Goal: Information Seeking & Learning: Learn about a topic

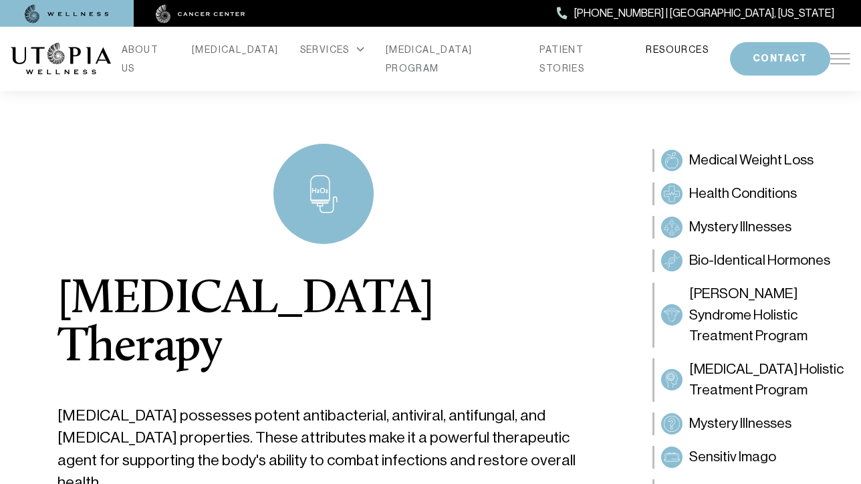
click at [646, 59] on link "RESOURCES" at bounding box center [677, 49] width 63 height 19
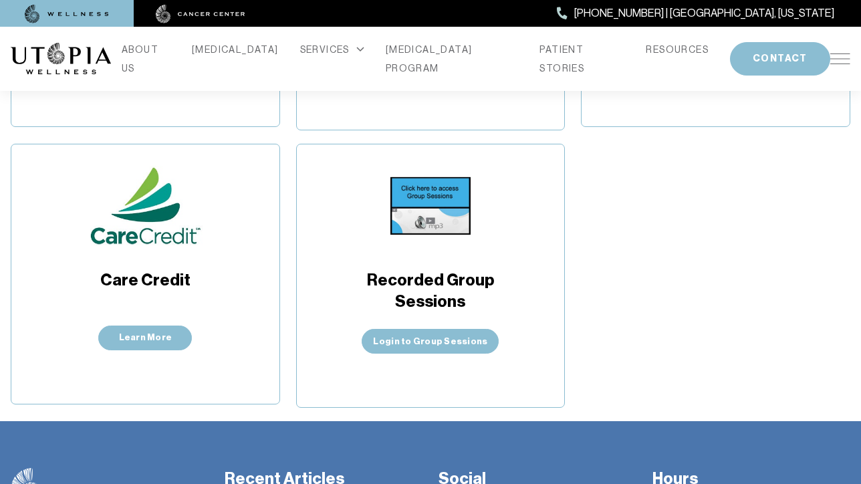
scroll to position [511, 0]
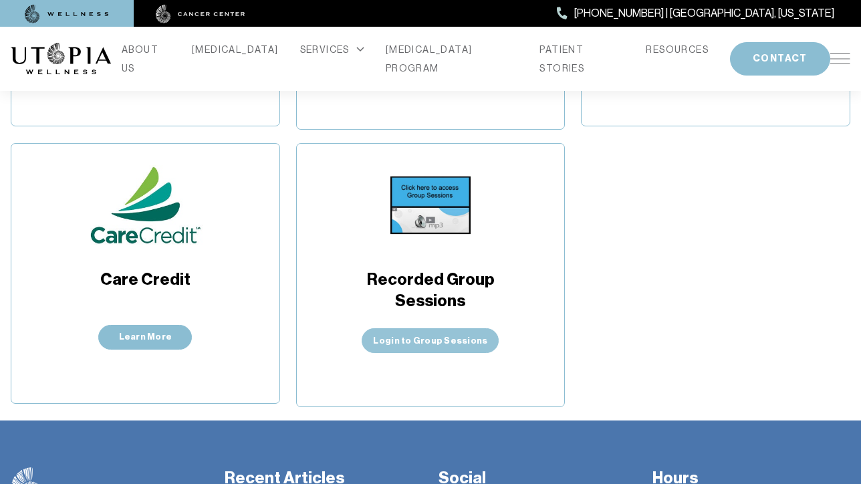
click at [438, 335] on link "Login to Group Sessions" at bounding box center [430, 340] width 137 height 25
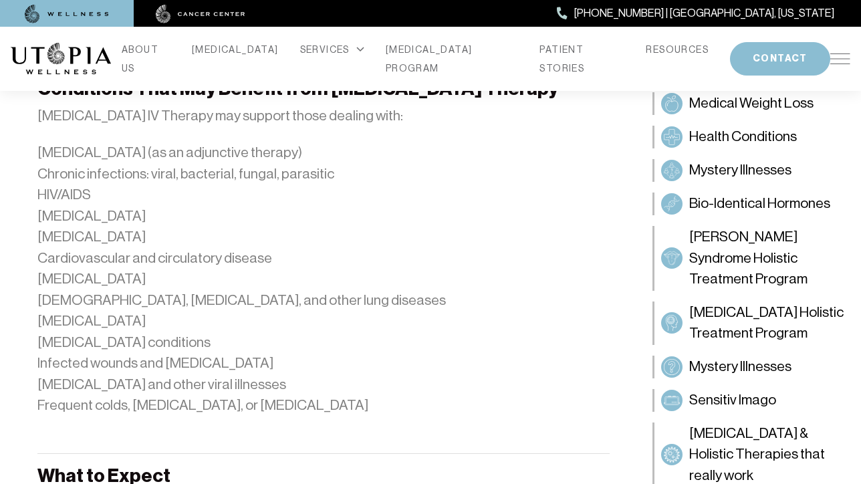
scroll to position [1909, 0]
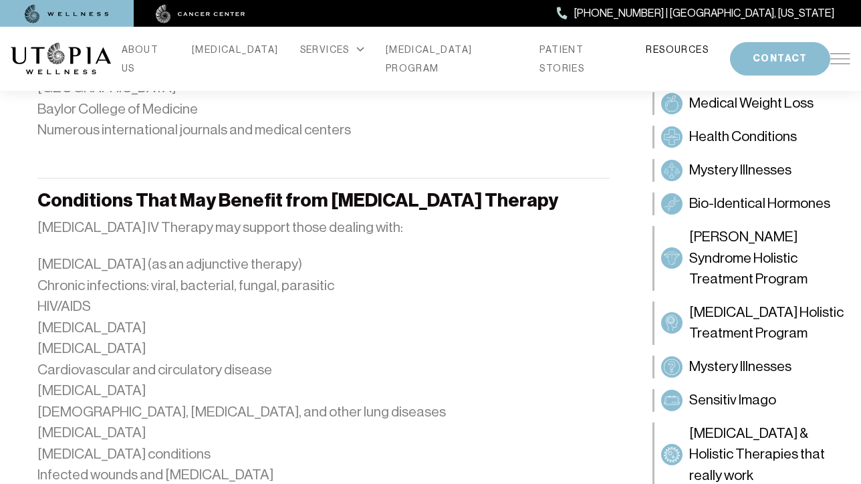
click at [646, 55] on link "RESOURCES" at bounding box center [677, 49] width 63 height 19
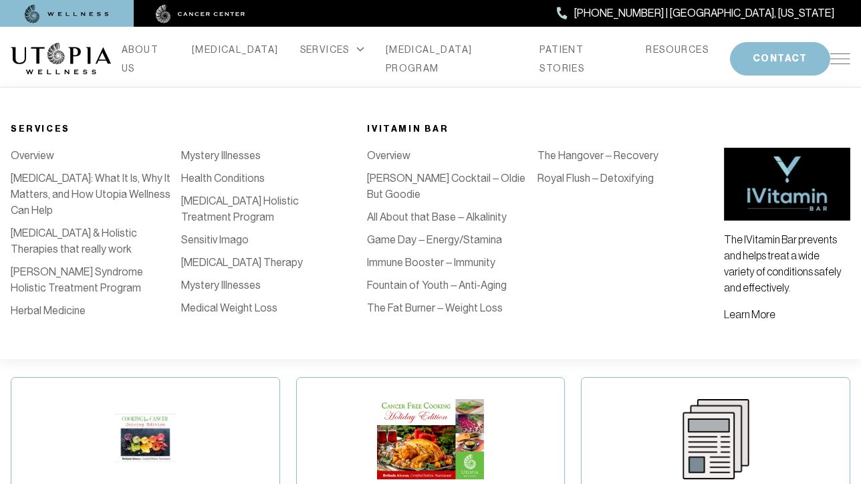
click at [235, 156] on link "Mystery Illnesses" at bounding box center [221, 155] width 80 height 13
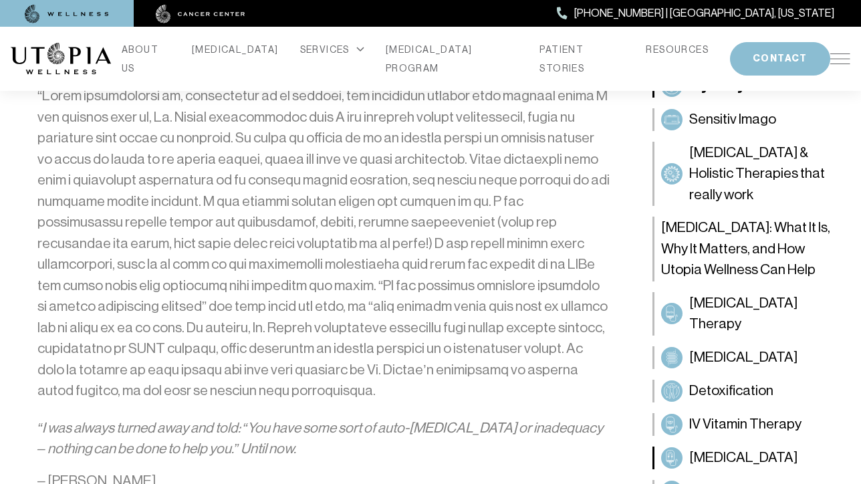
scroll to position [1096, 0]
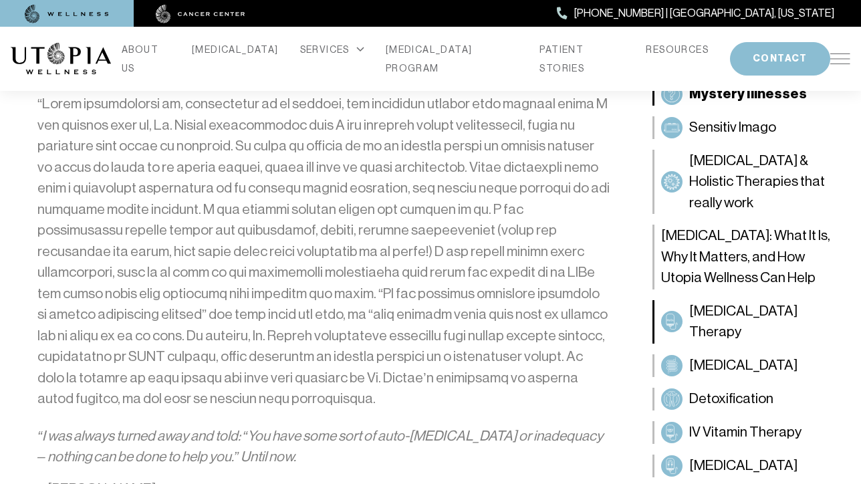
click at [725, 322] on span "[MEDICAL_DATA] Therapy" at bounding box center [766, 321] width 154 height 42
